Goal: Task Accomplishment & Management: Complete application form

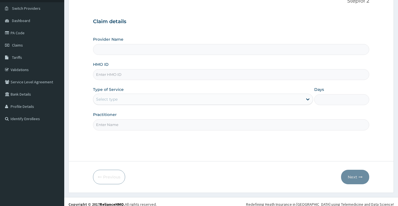
scroll to position [46, 0]
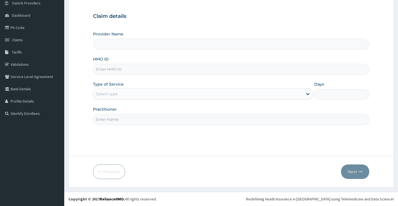
click at [132, 69] on input "HMO ID" at bounding box center [231, 69] width 276 height 11
type input "ret/45323/a"
click at [139, 93] on div "Select type" at bounding box center [197, 94] width 209 height 9
click at [146, 82] on div "Type of Service Select is focused ,type to refine list, press Down to open the …" at bounding box center [203, 91] width 220 height 18
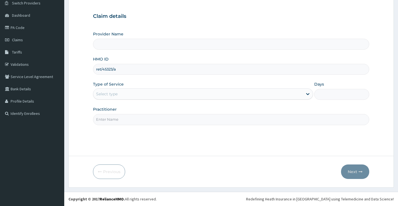
click at [120, 40] on input "Provider Name" at bounding box center [231, 44] width 276 height 11
click at [120, 44] on input "Provider Name" at bounding box center [231, 44] width 276 height 11
type input "[GEOGRAPHIC_DATA]"
drag, startPoint x: 116, startPoint y: 70, endPoint x: 96, endPoint y: 71, distance: 20.1
click at [96, 71] on input "ret/45323/a" at bounding box center [231, 69] width 276 height 11
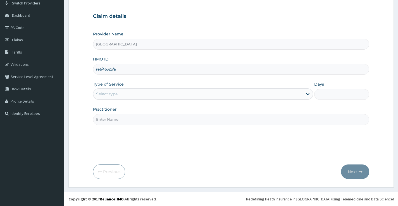
click at [128, 95] on div "Select type" at bounding box center [197, 94] width 209 height 9
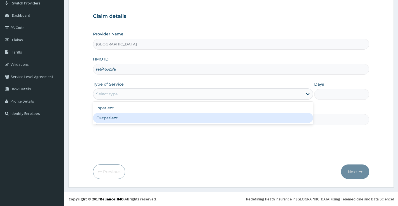
click at [121, 118] on div "Outpatient" at bounding box center [203, 118] width 220 height 10
type input "1"
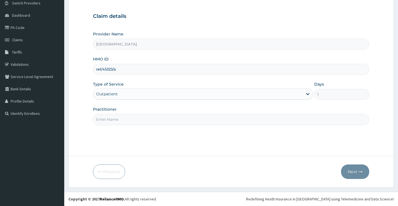
click at [121, 121] on input "Practitioner" at bounding box center [231, 119] width 276 height 11
type input "[PERSON_NAME]"
click at [357, 173] on button "Next" at bounding box center [355, 172] width 28 height 15
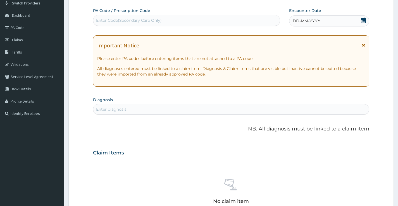
click at [365, 19] on icon at bounding box center [363, 21] width 6 height 6
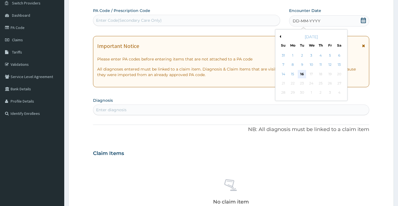
click at [304, 72] on div "16" at bounding box center [302, 74] width 8 height 8
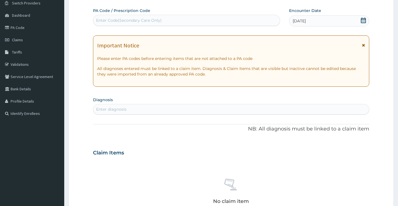
click at [130, 108] on div "Enter diagnosis" at bounding box center [231, 109] width 276 height 9
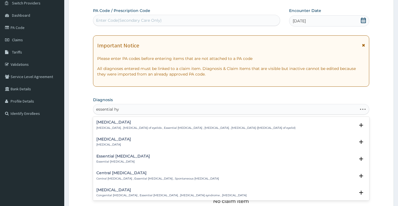
type input "essential hyp"
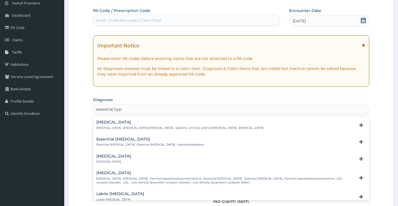
click at [132, 121] on h4 "[MEDICAL_DATA]" at bounding box center [179, 122] width 167 height 4
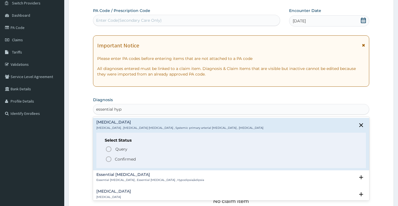
click at [124, 159] on p "Confirmed" at bounding box center [125, 160] width 21 height 6
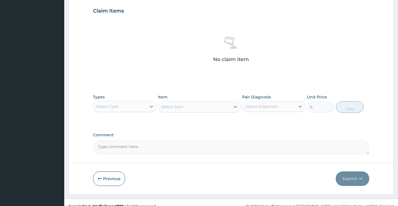
scroll to position [196, 0]
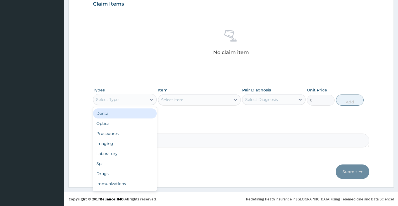
click at [145, 101] on div "Select Type" at bounding box center [119, 99] width 53 height 9
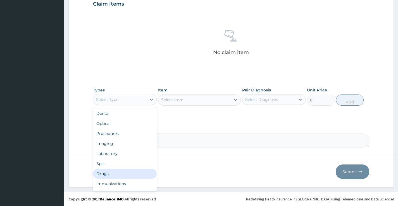
click at [107, 176] on div "Drugs" at bounding box center [124, 174] width 63 height 10
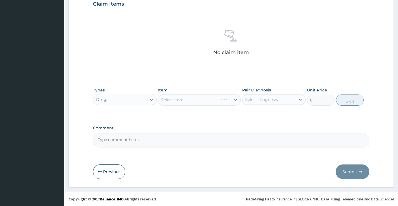
click at [257, 95] on div "Select Diagnosis" at bounding box center [268, 99] width 53 height 9
click at [259, 113] on label "[MEDICAL_DATA]" at bounding box center [268, 114] width 35 height 6
checkbox input "true"
click at [299, 100] on icon at bounding box center [300, 100] width 6 height 6
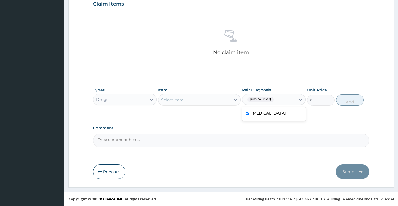
click at [247, 112] on input "checkbox" at bounding box center [247, 114] width 4 height 4
checkbox input "false"
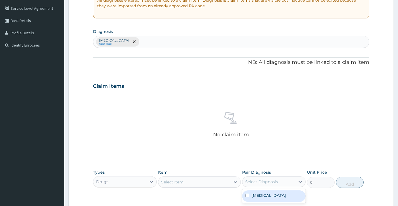
scroll to position [113, 0]
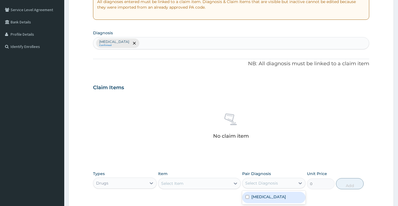
click at [176, 42] on div "Essential hypertension Confirmed" at bounding box center [231, 43] width 276 height 12
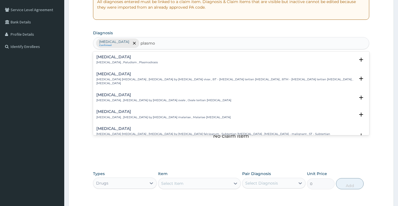
type input "plasmod"
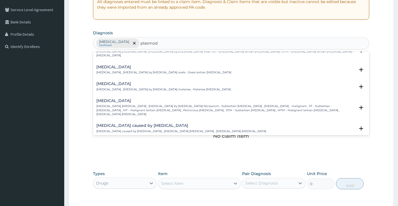
click at [130, 105] on p "Falciparum malaria , Malignant tertian malaria , Malaria by Plasmodium falcipar…" at bounding box center [225, 110] width 259 height 12
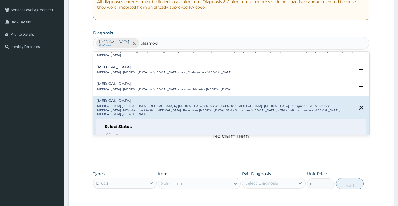
scroll to position [56, 0]
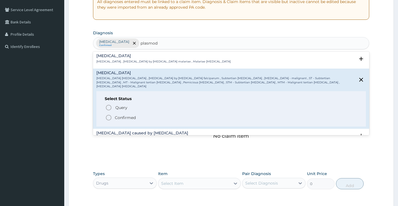
click at [123, 115] on p "Confirmed" at bounding box center [125, 118] width 21 height 6
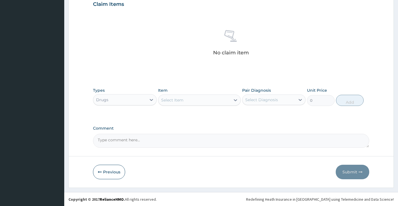
scroll to position [196, 0]
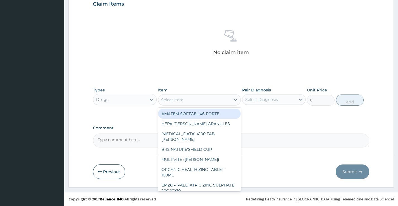
click at [175, 102] on div "Select Item" at bounding box center [172, 100] width 22 height 6
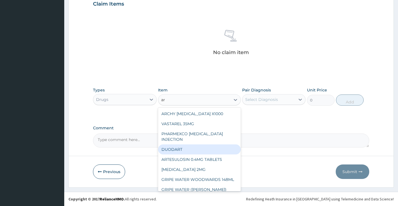
type input "a"
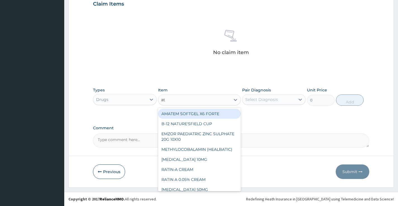
type input "ath"
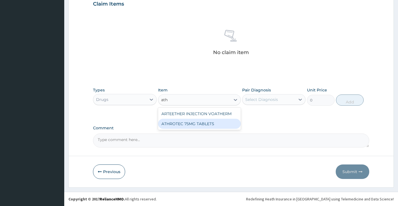
click at [196, 126] on div "ATHROTEC 75MG TABLETS" at bounding box center [199, 124] width 83 height 10
type input "183.2875"
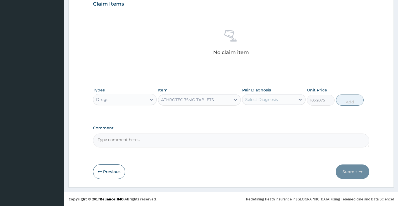
click at [283, 101] on div "Select Diagnosis" at bounding box center [268, 99] width 53 height 9
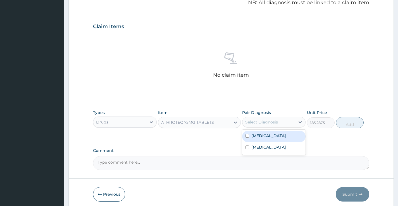
scroll to position [140, 0]
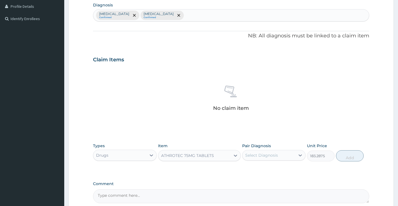
click at [206, 17] on div "Essential hypertension Confirmed Falciparum malaria Confirmed" at bounding box center [231, 15] width 276 height 12
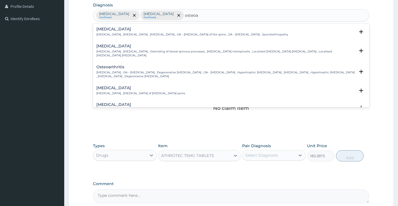
type input "osteoar"
click at [113, 67] on h4 "Osteoarthritis" at bounding box center [225, 67] width 259 height 4
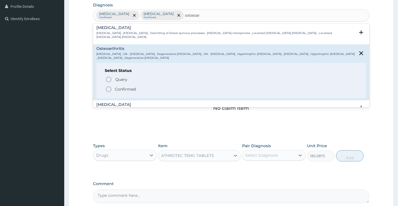
scroll to position [28, 0]
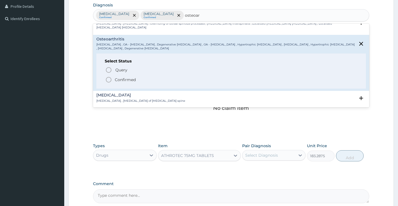
click at [125, 80] on p "Confirmed" at bounding box center [125, 80] width 21 height 6
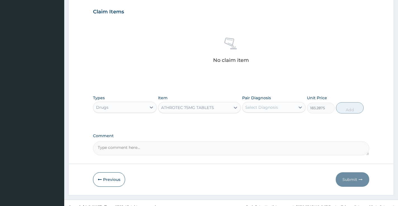
scroll to position [196, 0]
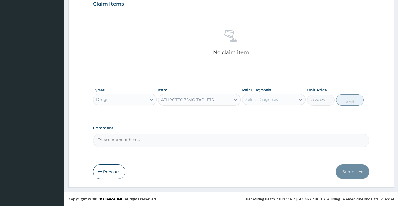
click at [273, 101] on div "Select Diagnosis" at bounding box center [261, 100] width 33 height 6
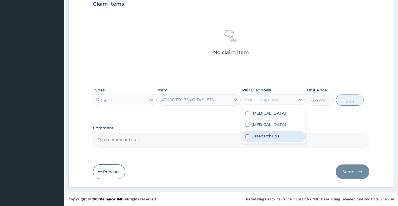
click at [271, 137] on label "Osteoarthritis" at bounding box center [265, 136] width 28 height 6
checkbox input "true"
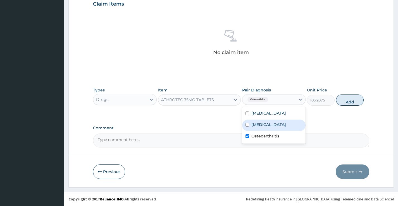
click at [271, 128] on div "[MEDICAL_DATA]" at bounding box center [273, 125] width 63 height 11
checkbox input "true"
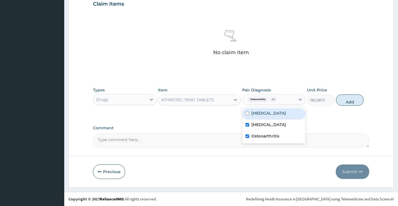
click at [271, 113] on label "[MEDICAL_DATA]" at bounding box center [268, 114] width 35 height 6
checkbox input "true"
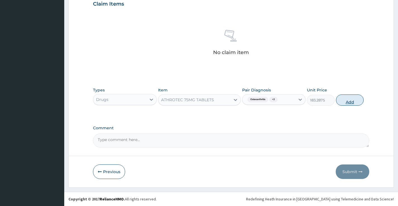
click at [348, 104] on button "Add" at bounding box center [350, 100] width 28 height 11
type input "0"
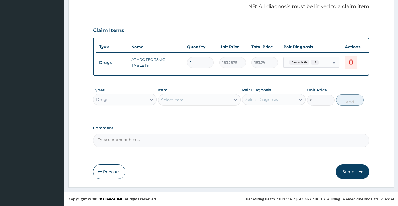
type input "10"
type input "1832.88"
type input "10"
click at [357, 174] on button "Submit" at bounding box center [353, 172] width 34 height 15
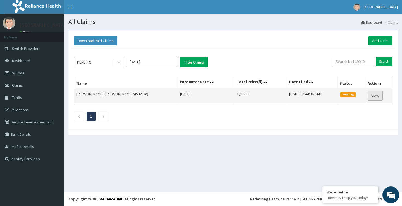
click at [376, 98] on link "View" at bounding box center [375, 95] width 15 height 9
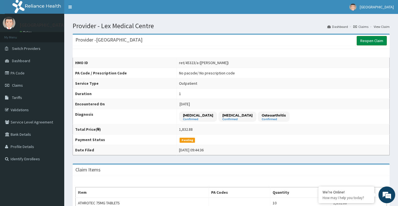
click at [369, 42] on link "Reopen Claim" at bounding box center [372, 40] width 30 height 9
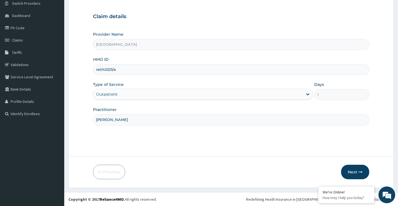
scroll to position [46, 0]
click at [120, 68] on input "ret/45323/a" at bounding box center [231, 69] width 276 height 11
type input "ret/46548/a"
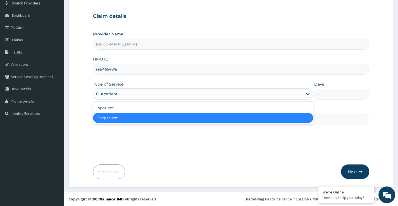
click at [125, 92] on div "Outpatient" at bounding box center [197, 94] width 209 height 9
click at [119, 117] on div "Outpatient" at bounding box center [203, 118] width 220 height 10
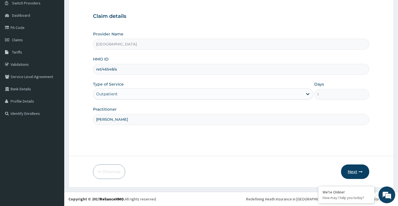
click at [352, 173] on button "Next" at bounding box center [355, 172] width 28 height 15
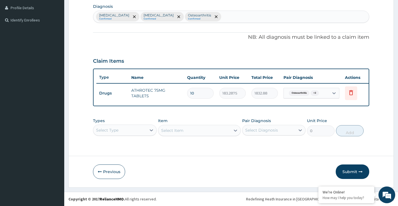
scroll to position [143, 0]
click at [346, 170] on button "Submit" at bounding box center [353, 172] width 34 height 15
